Goal: Check status: Check status

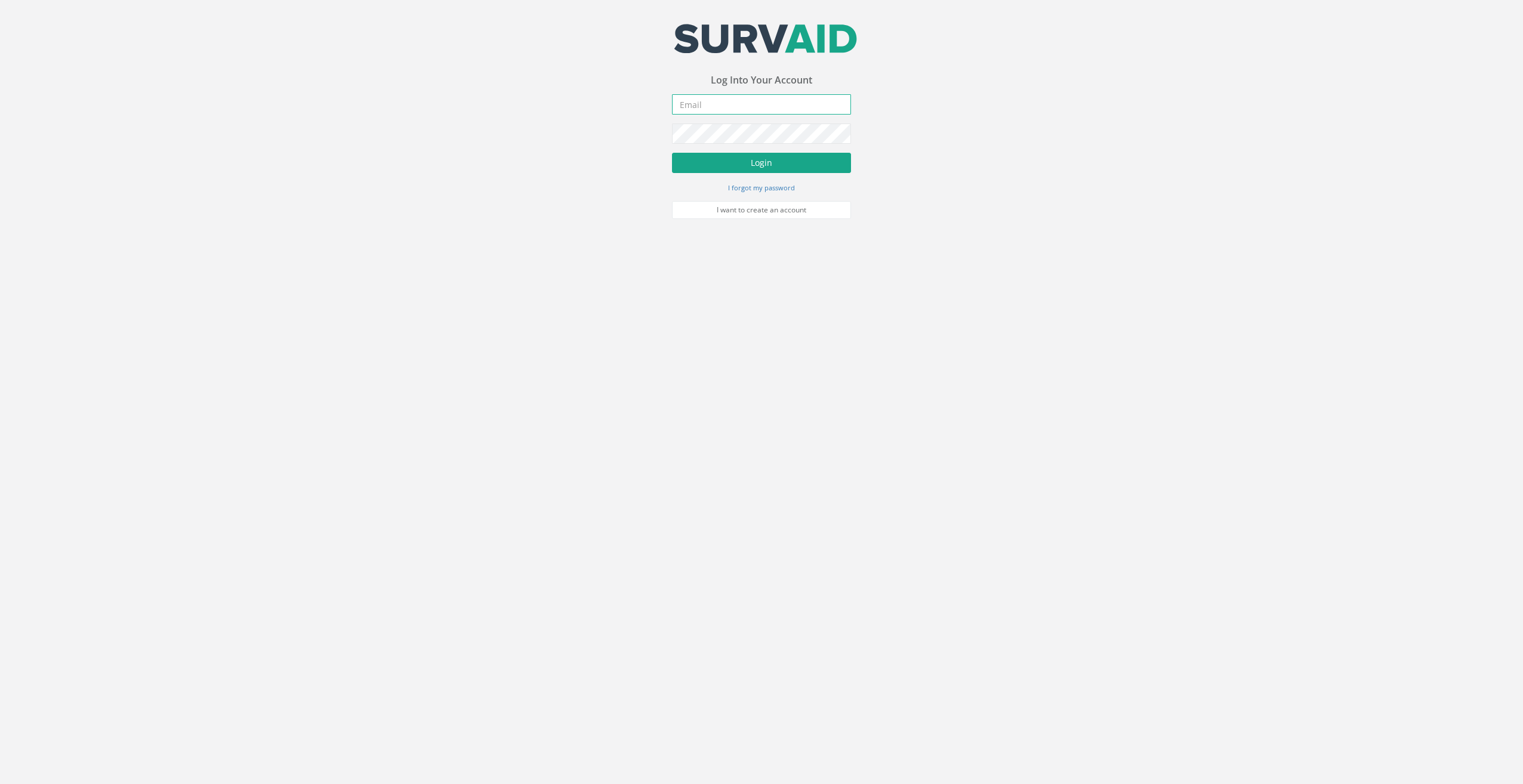
type input "[EMAIL_ADDRESS][DOMAIN_NAME]"
click at [755, 159] on button "Login" at bounding box center [762, 163] width 179 height 20
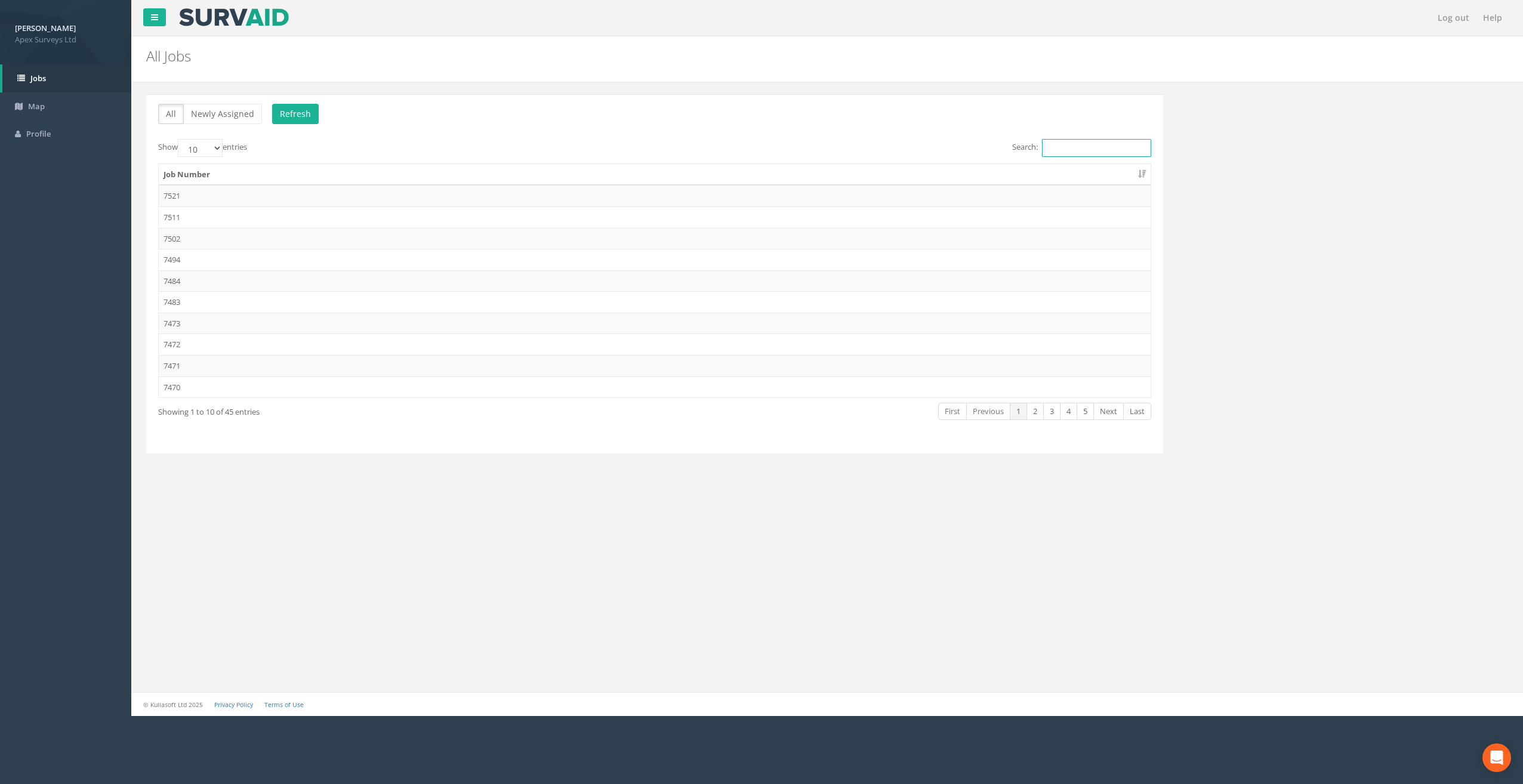
click at [1048, 150] on input "Search:" at bounding box center [1096, 148] width 110 height 18
click at [174, 344] on td "7472" at bounding box center [655, 344] width 992 height 21
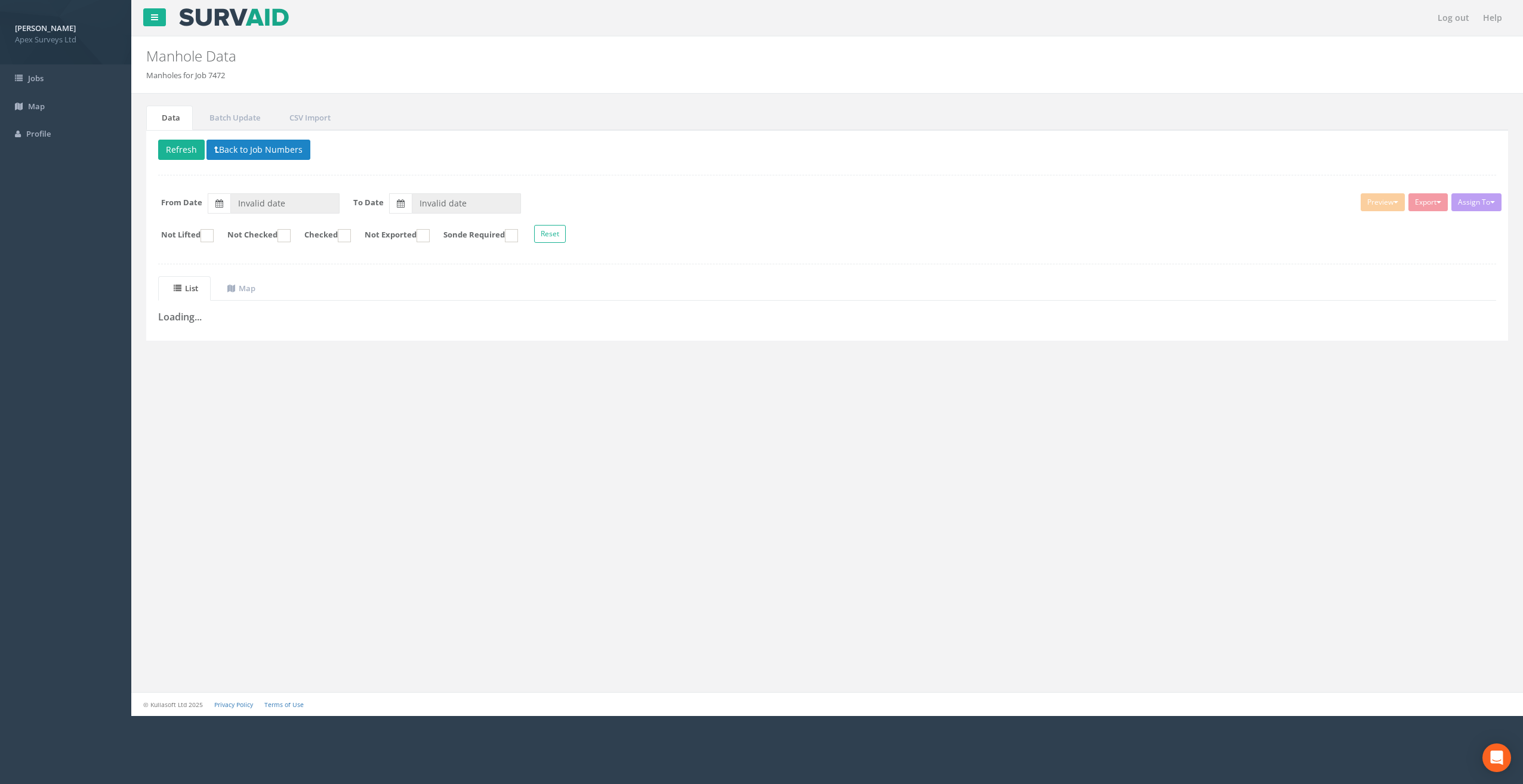
type input "[DATE]"
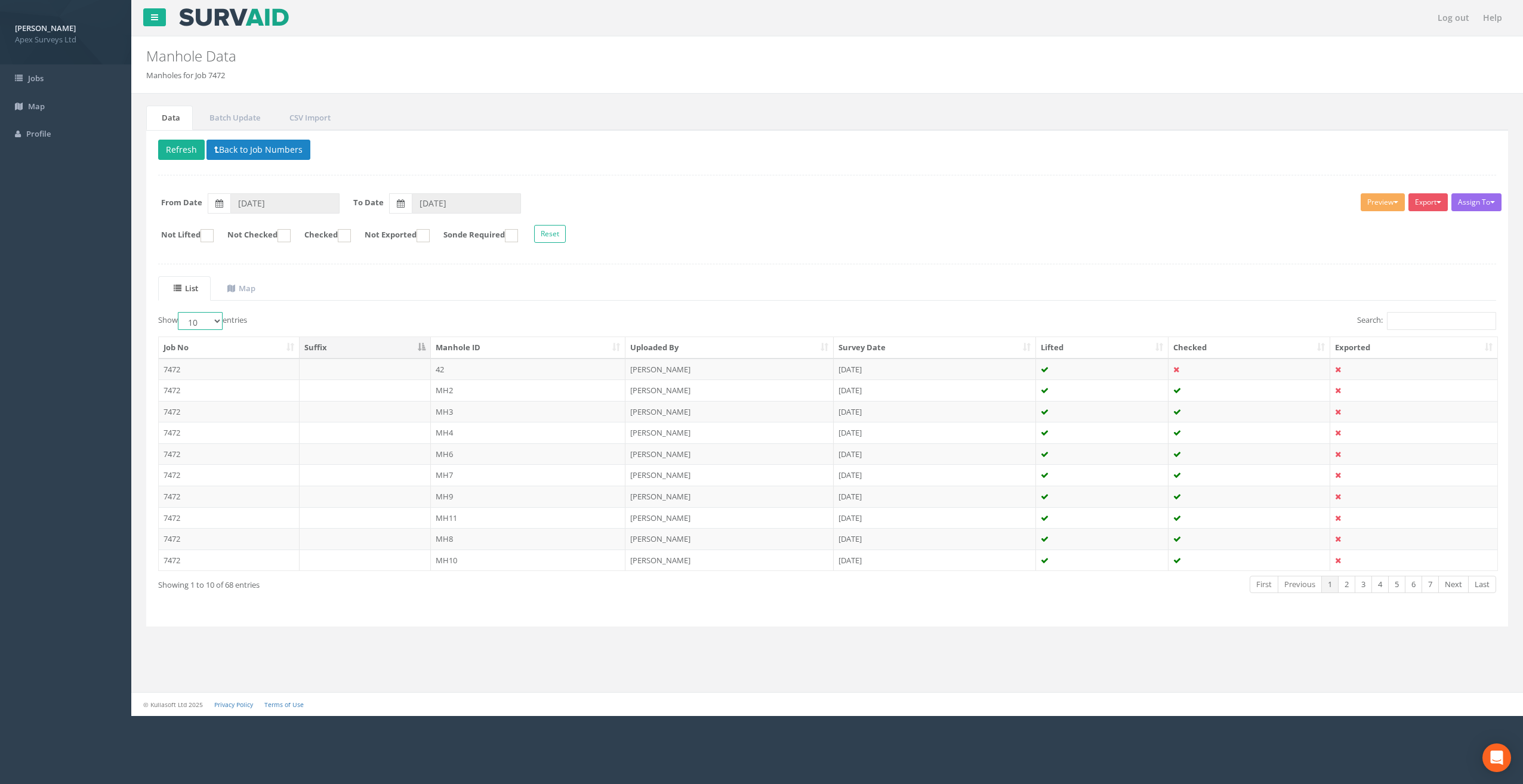
click at [217, 317] on select "10 25 50 100" at bounding box center [200, 321] width 45 height 18
select select "100"
click at [180, 312] on select "10 25 50 100" at bounding box center [200, 321] width 45 height 18
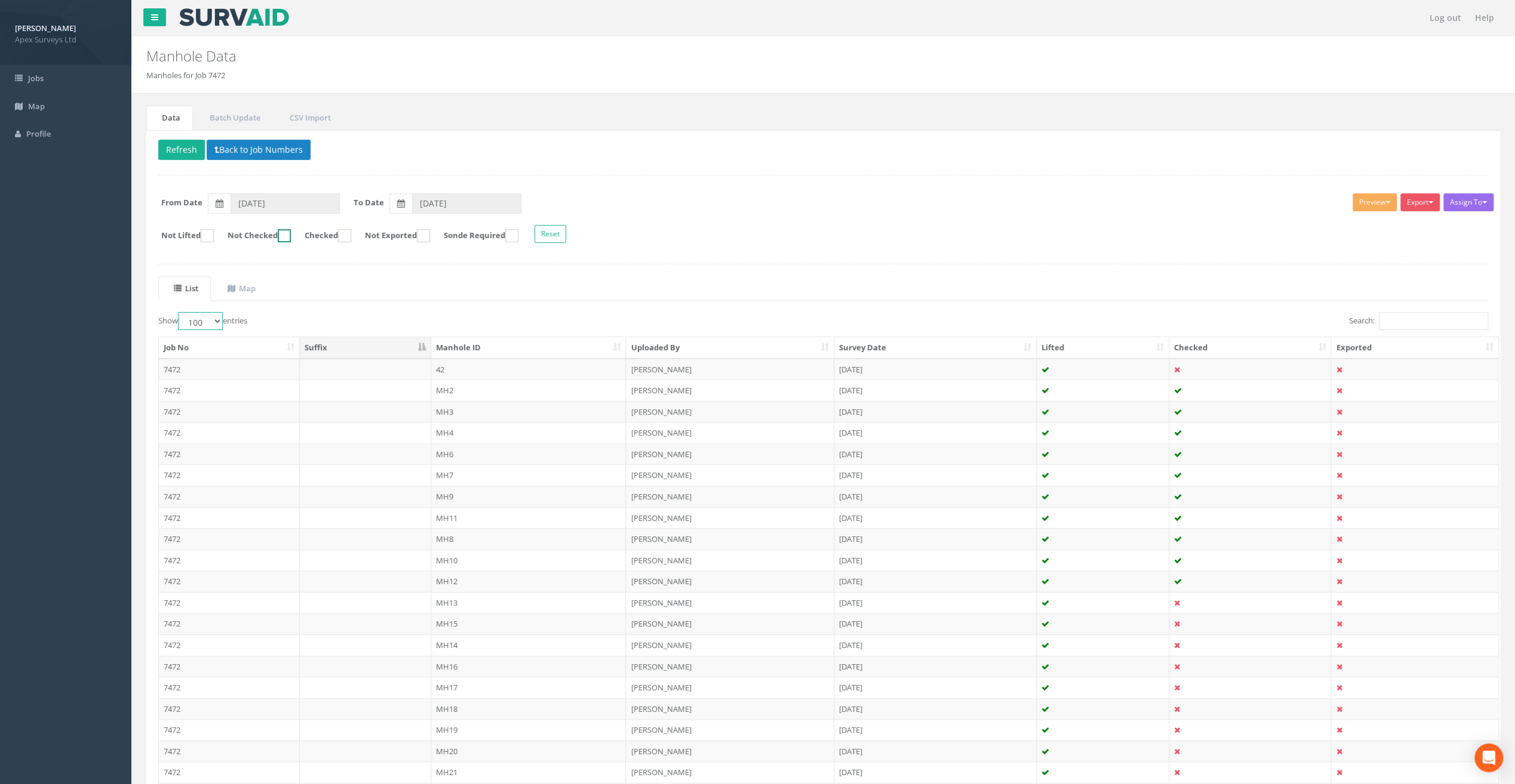
click at [291, 233] on ins at bounding box center [284, 235] width 13 height 13
checkbox input "true"
